Goal: Navigation & Orientation: Find specific page/section

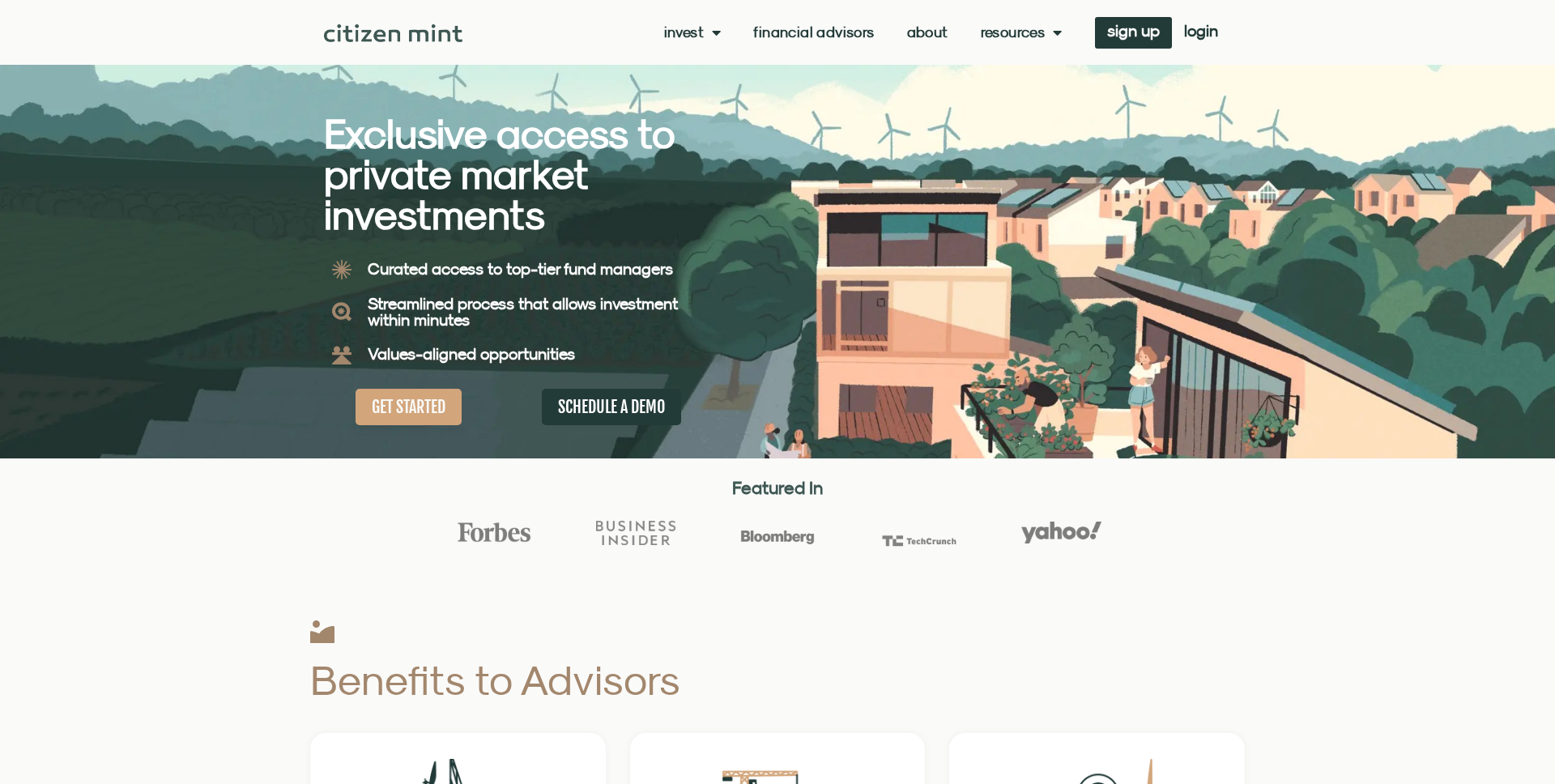
click at [924, 35] on link "About" at bounding box center [928, 33] width 42 height 16
click at [821, 29] on link "Financial Advisors" at bounding box center [813, 33] width 121 height 16
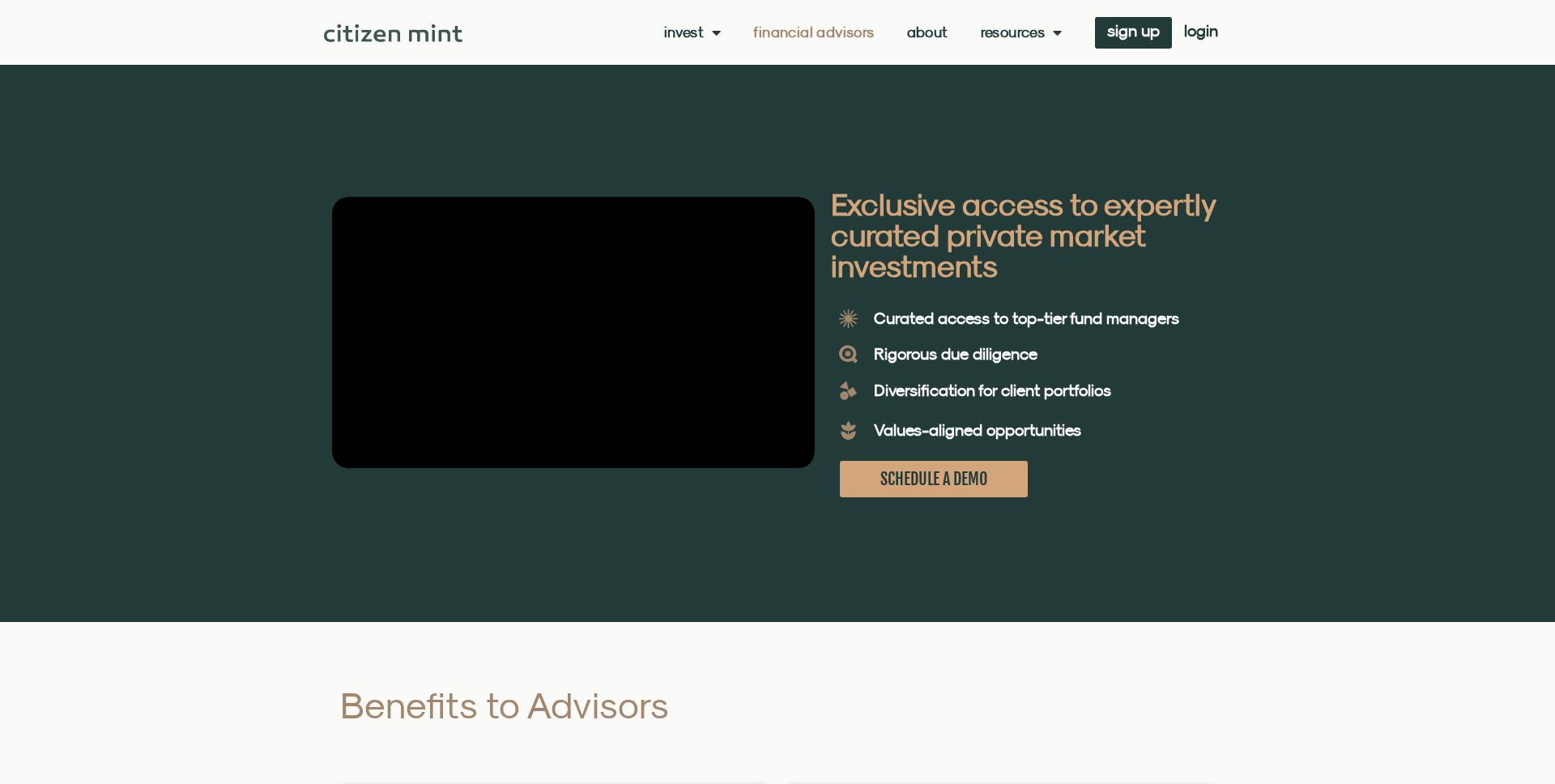
click at [928, 36] on link "About" at bounding box center [928, 33] width 42 height 16
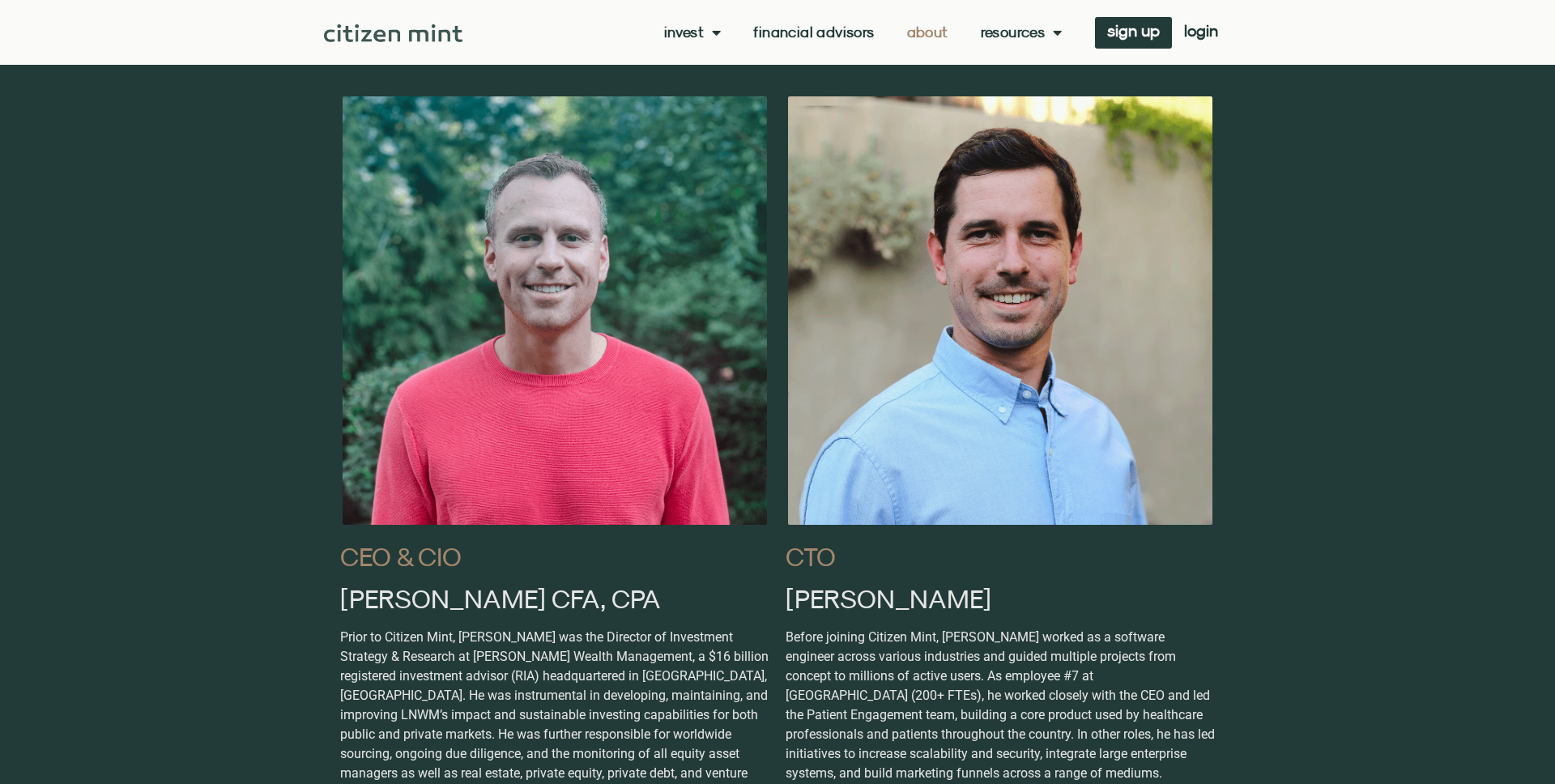
scroll to position [843, 0]
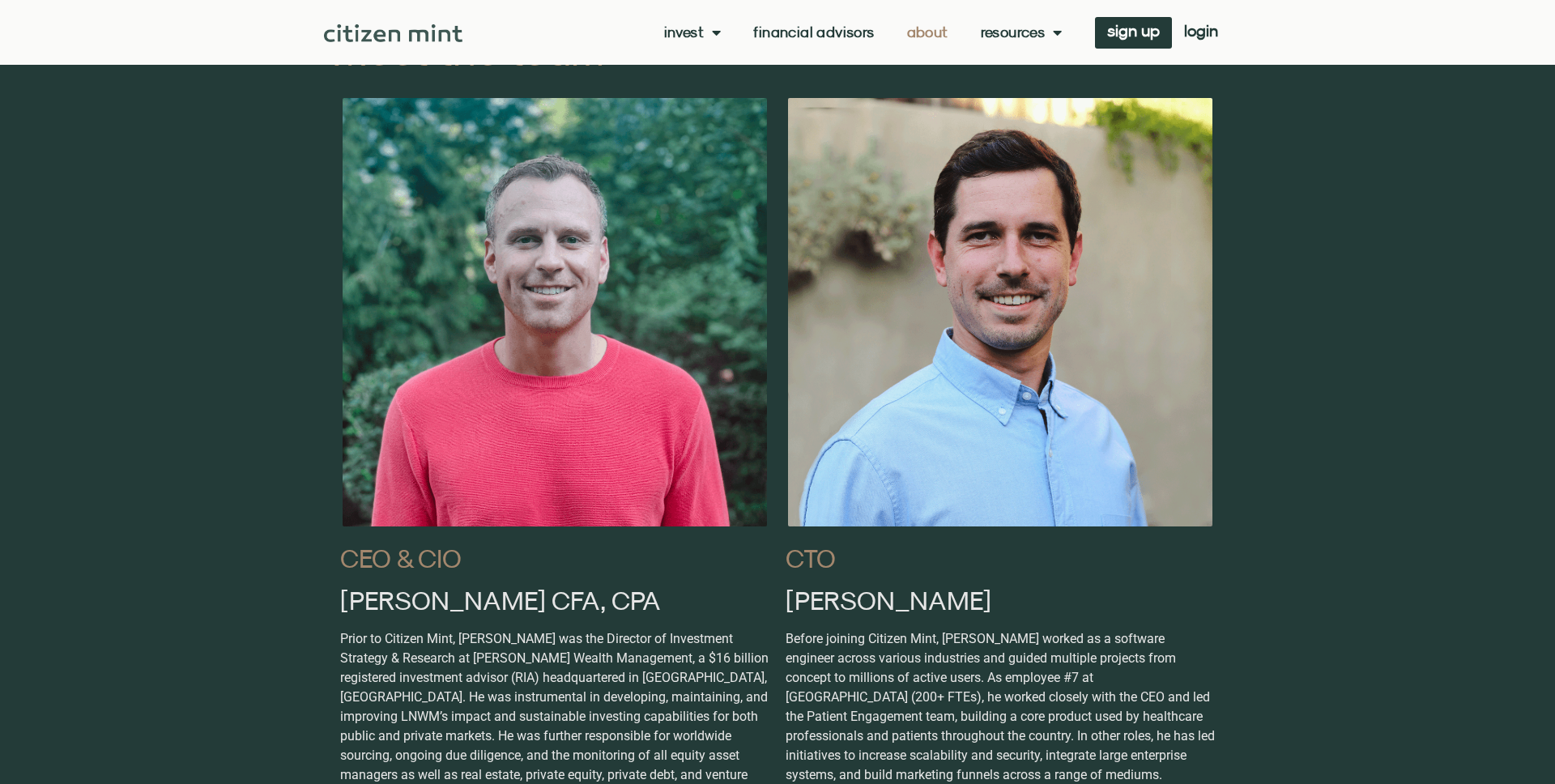
click at [426, 601] on h2 "[PERSON_NAME] CFA, CPA" at bounding box center [555, 600] width 430 height 26
